Goal: Information Seeking & Learning: Learn about a topic

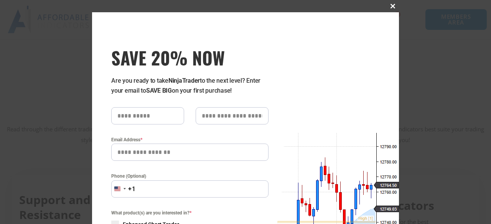
click at [389, 4] on span "SAVE 20% NOW popup" at bounding box center [392, 6] width 12 height 5
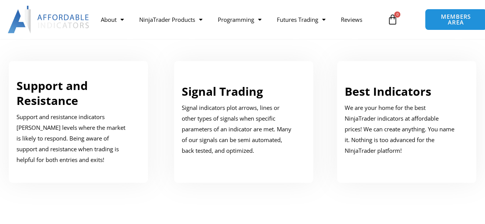
scroll to position [422, 0]
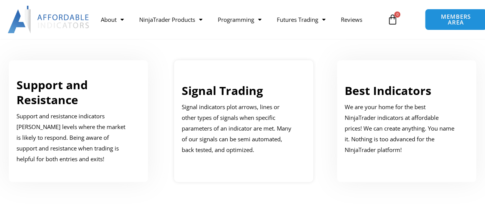
click at [248, 87] on link "Signal Trading" at bounding box center [222, 91] width 81 height 16
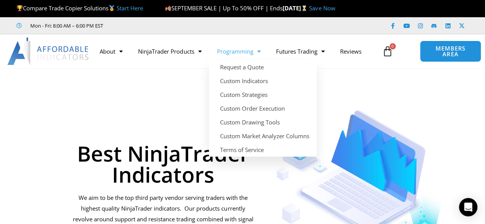
click at [232, 48] on link "Programming" at bounding box center [238, 52] width 59 height 18
